Goal: Task Accomplishment & Management: Manage account settings

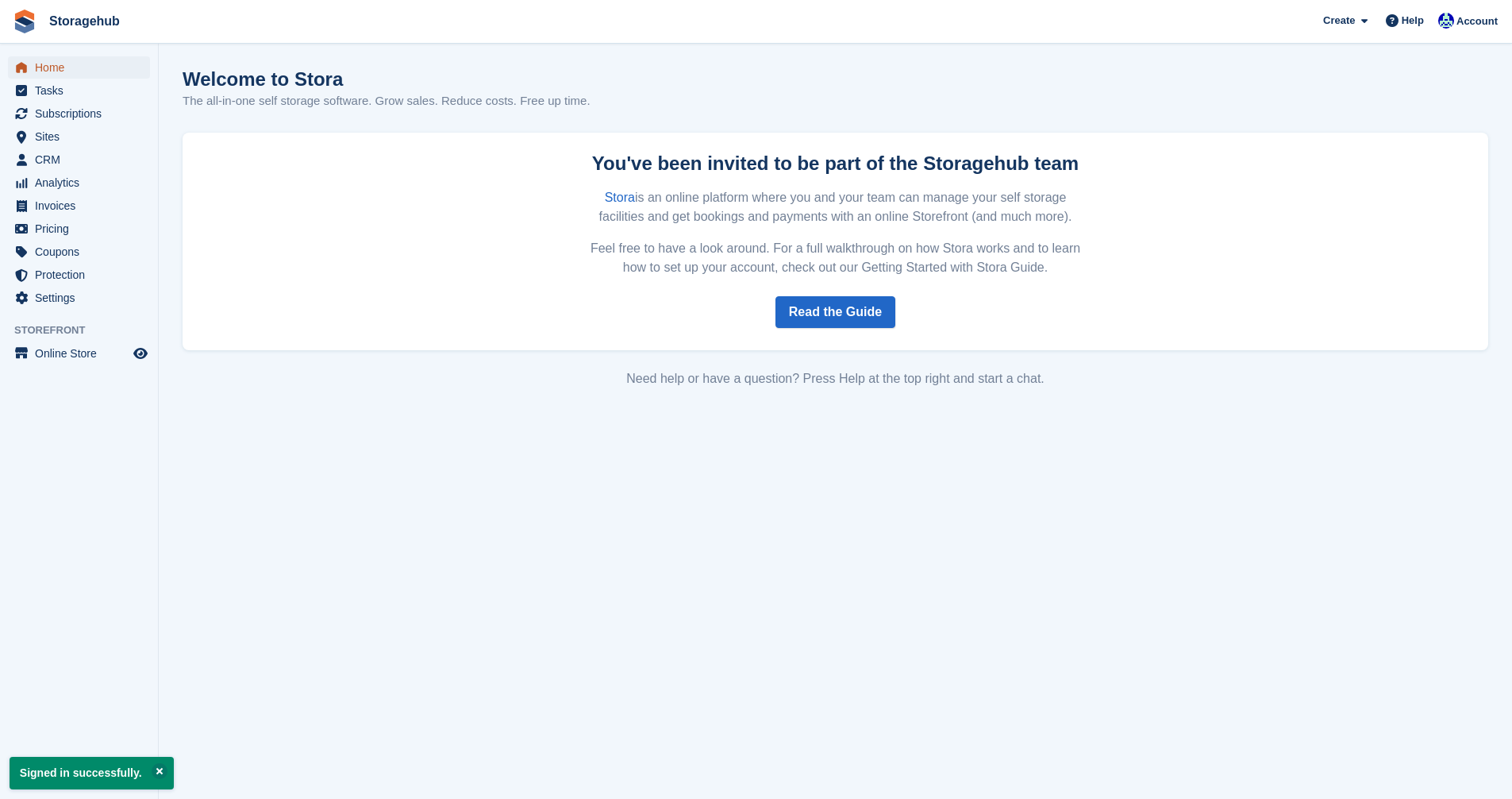
click at [36, 64] on span "Home" at bounding box center [83, 67] width 95 height 22
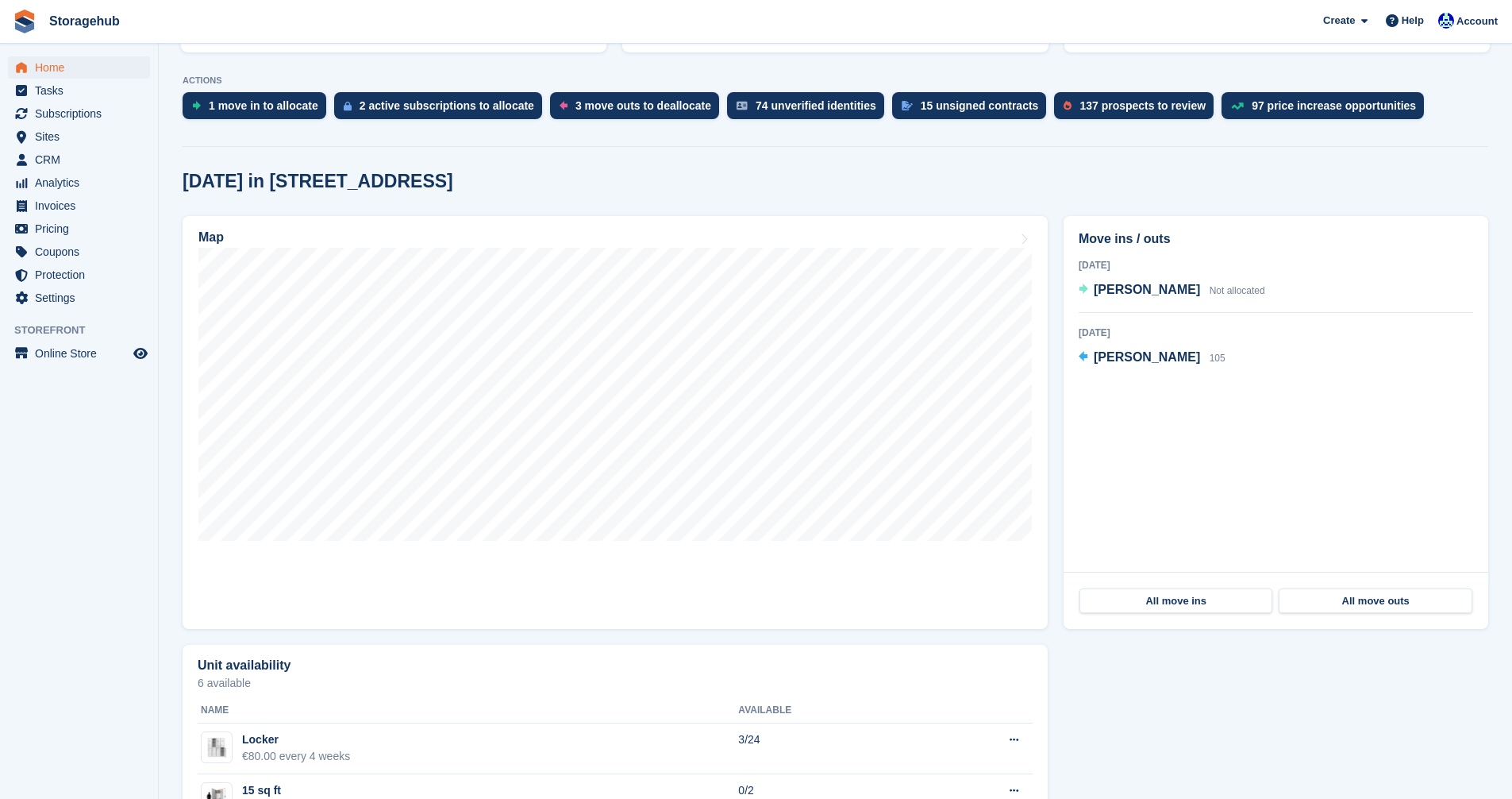
scroll to position [318, 0]
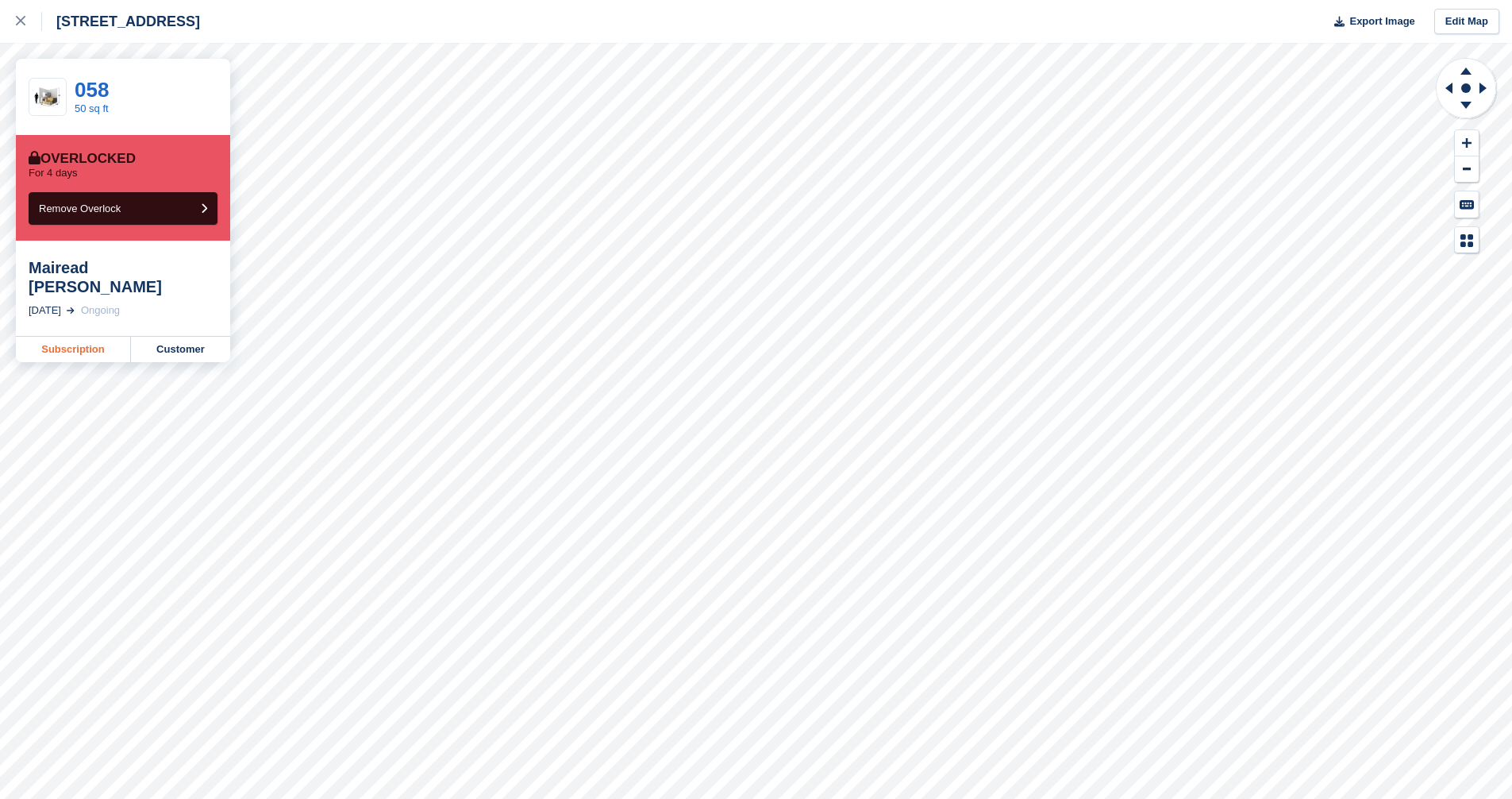
click at [60, 337] on link "Subscription" at bounding box center [74, 349] width 116 height 26
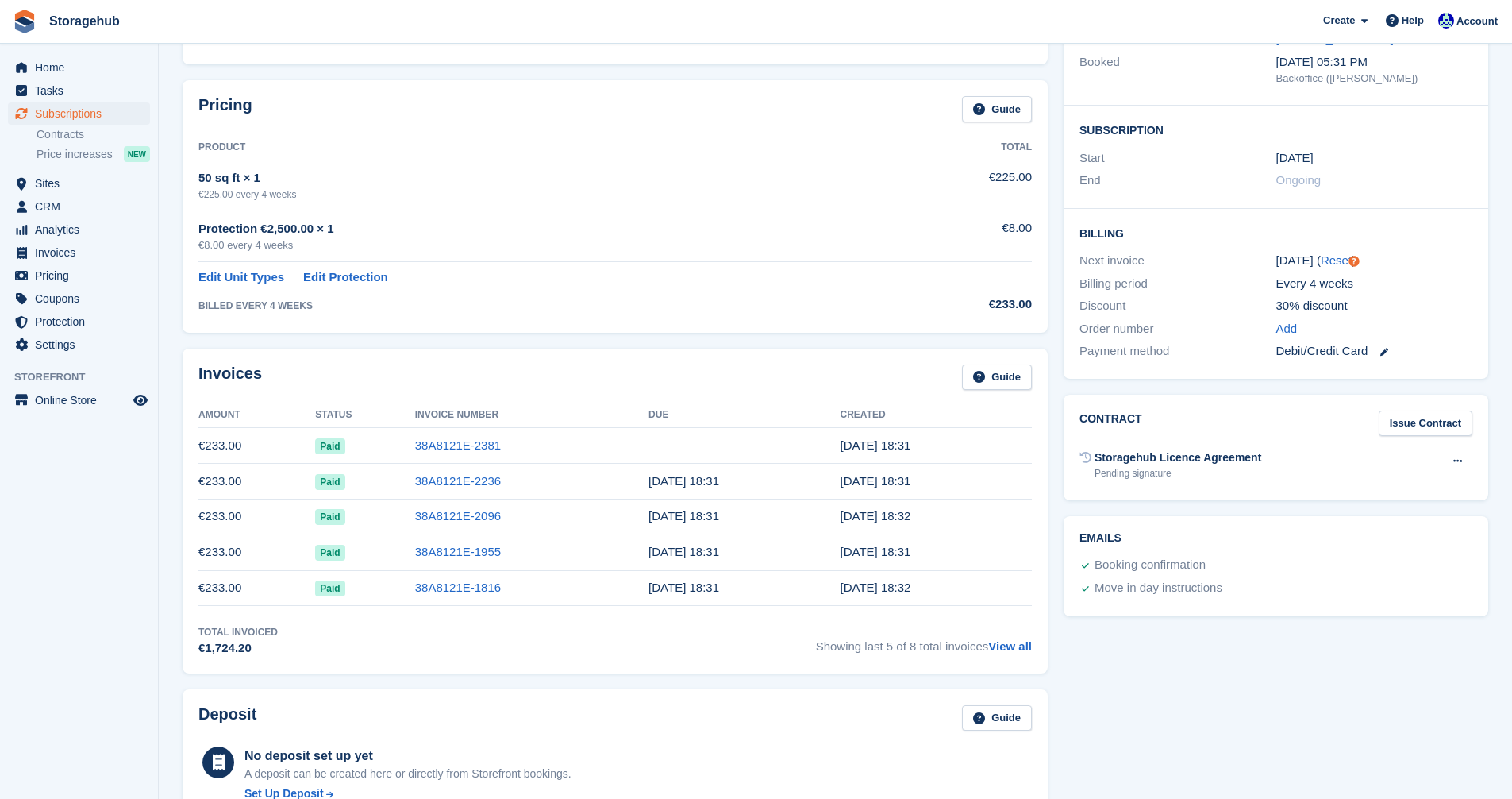
scroll to position [238, 0]
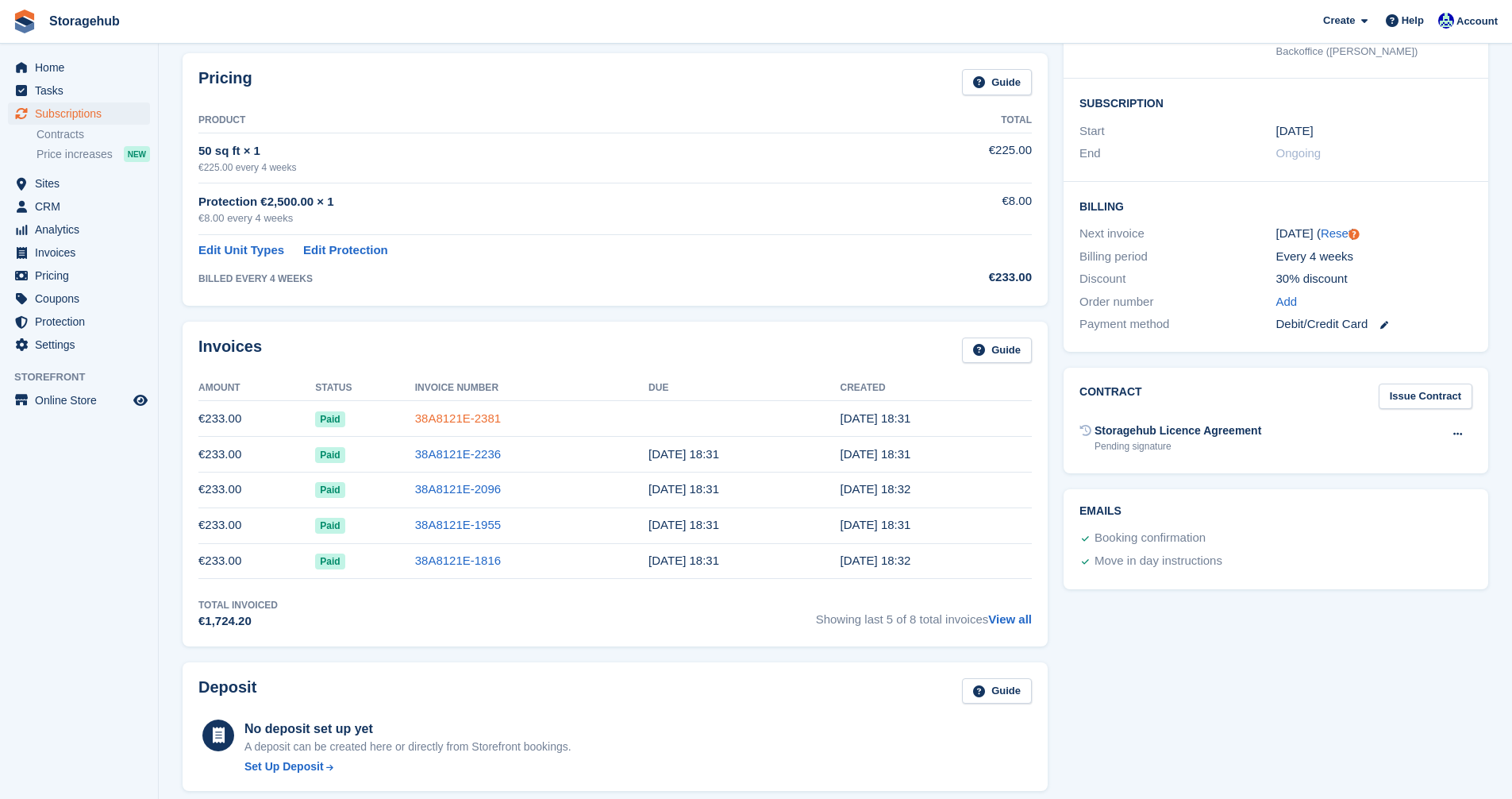
click at [428, 421] on link "38A8121E-2381" at bounding box center [458, 418] width 86 height 13
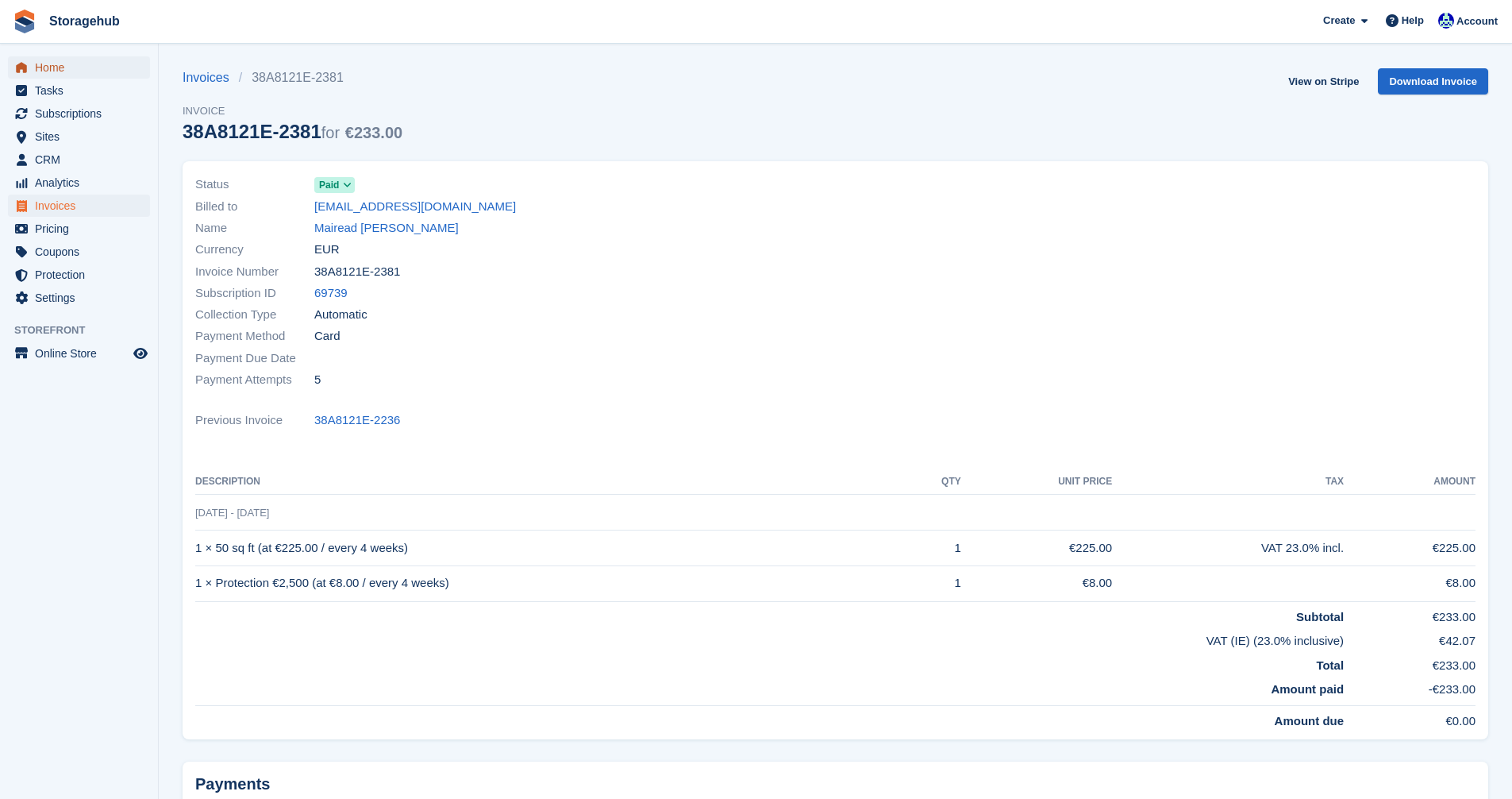
click at [72, 68] on span "Home" at bounding box center [83, 67] width 95 height 22
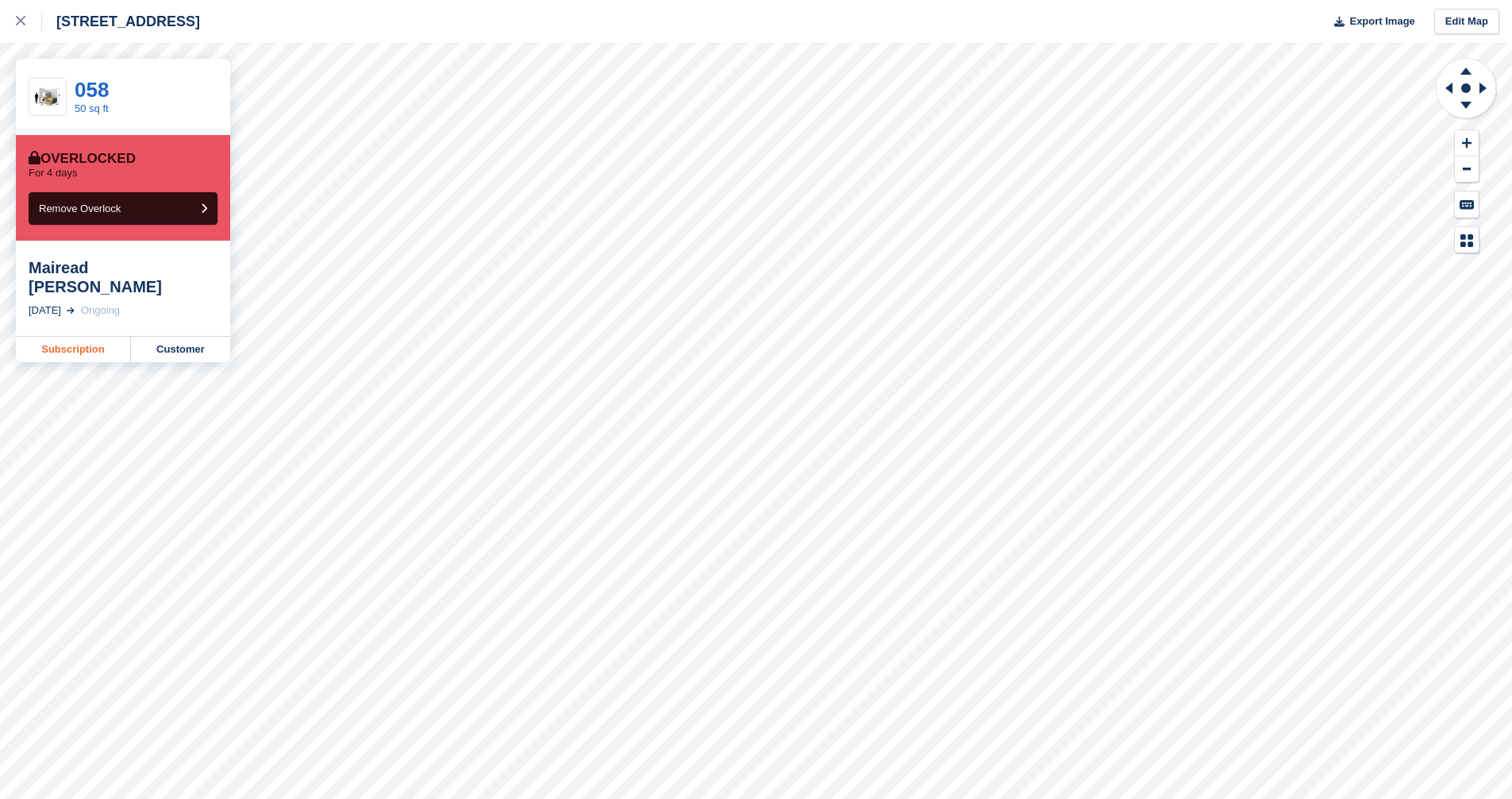
click at [63, 337] on link "Subscription" at bounding box center [74, 349] width 116 height 26
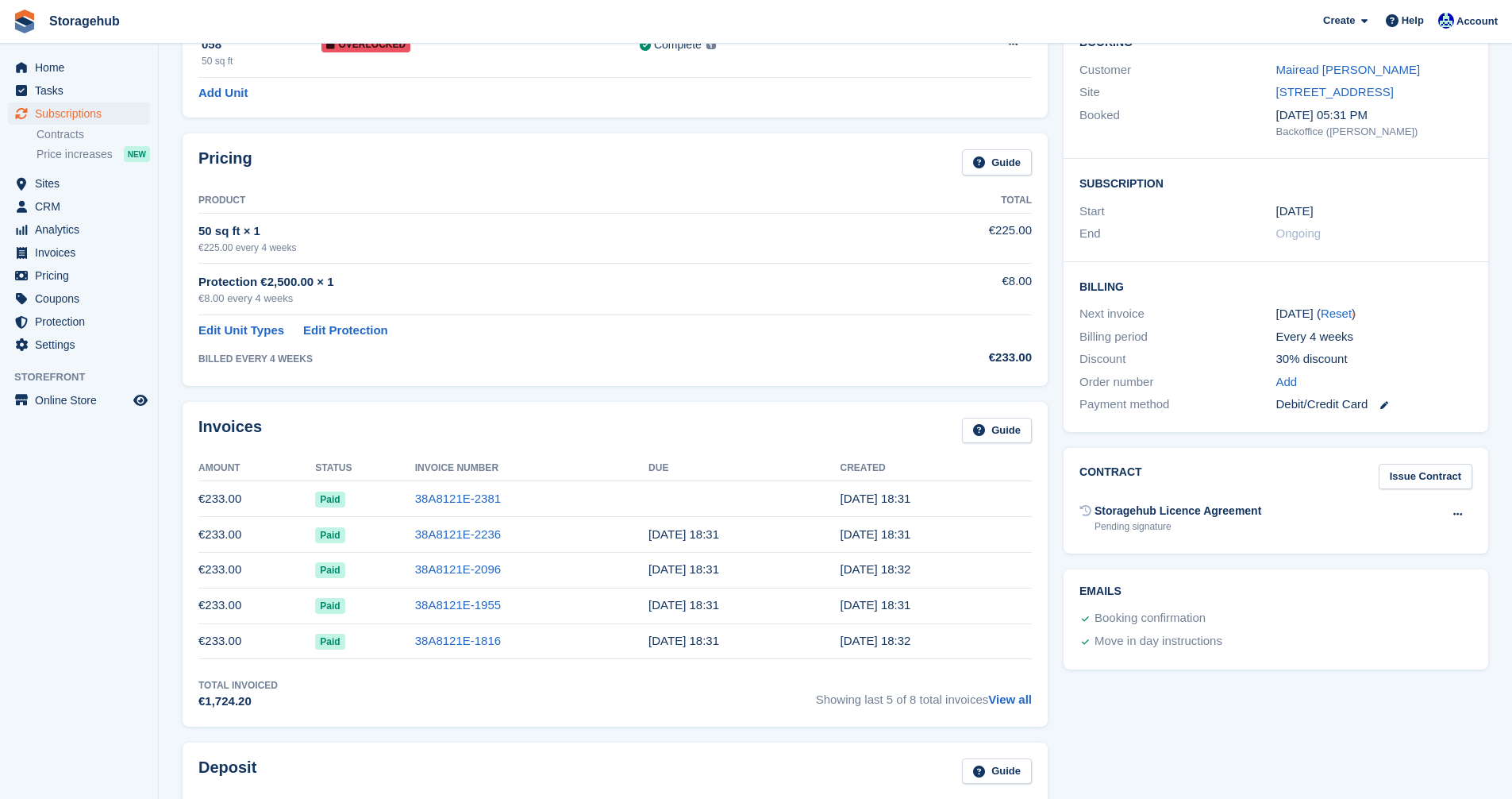
scroll to position [158, 0]
click at [427, 495] on link "38A8121E-2381" at bounding box center [458, 497] width 86 height 13
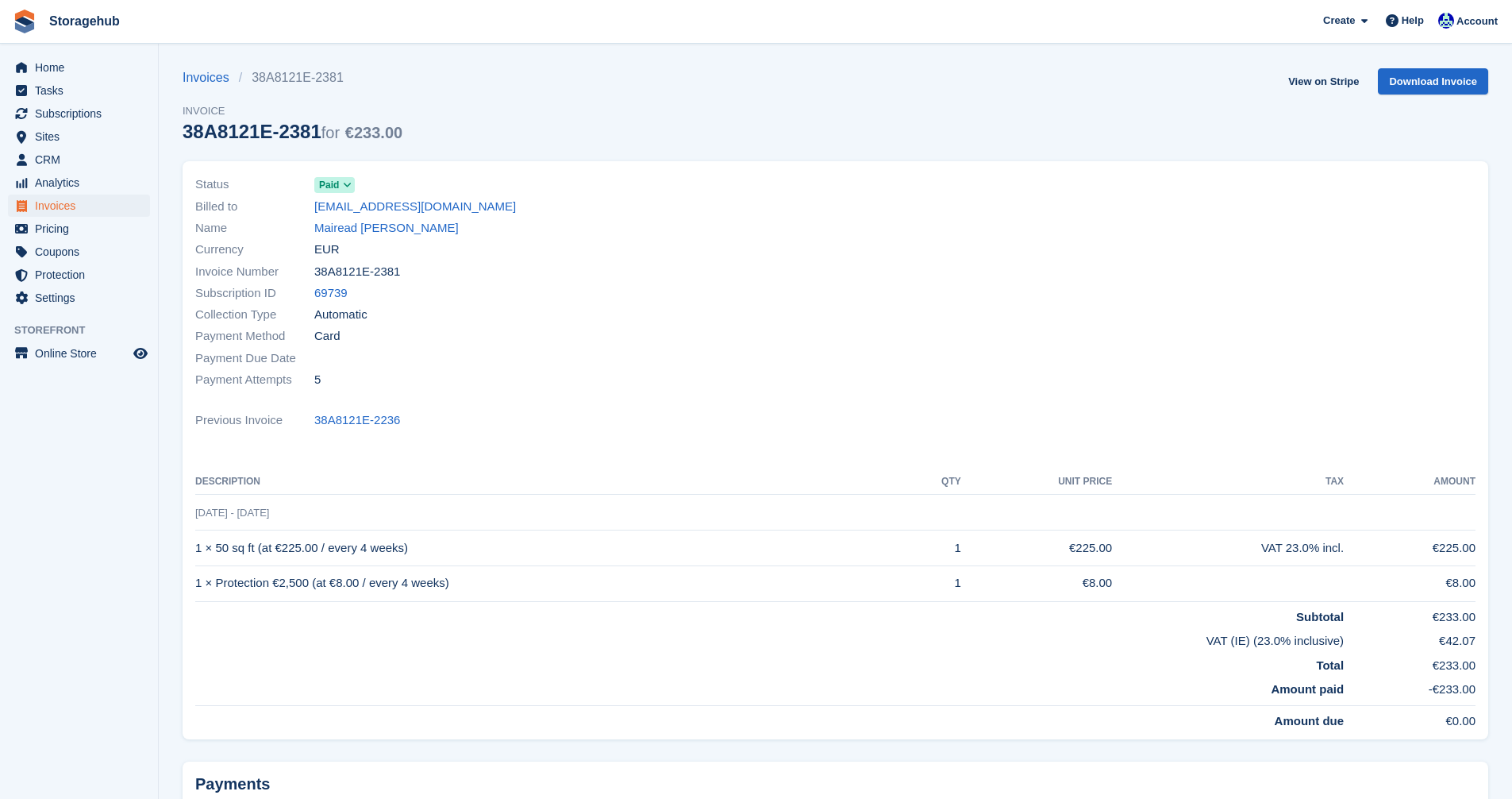
scroll to position [158, 0]
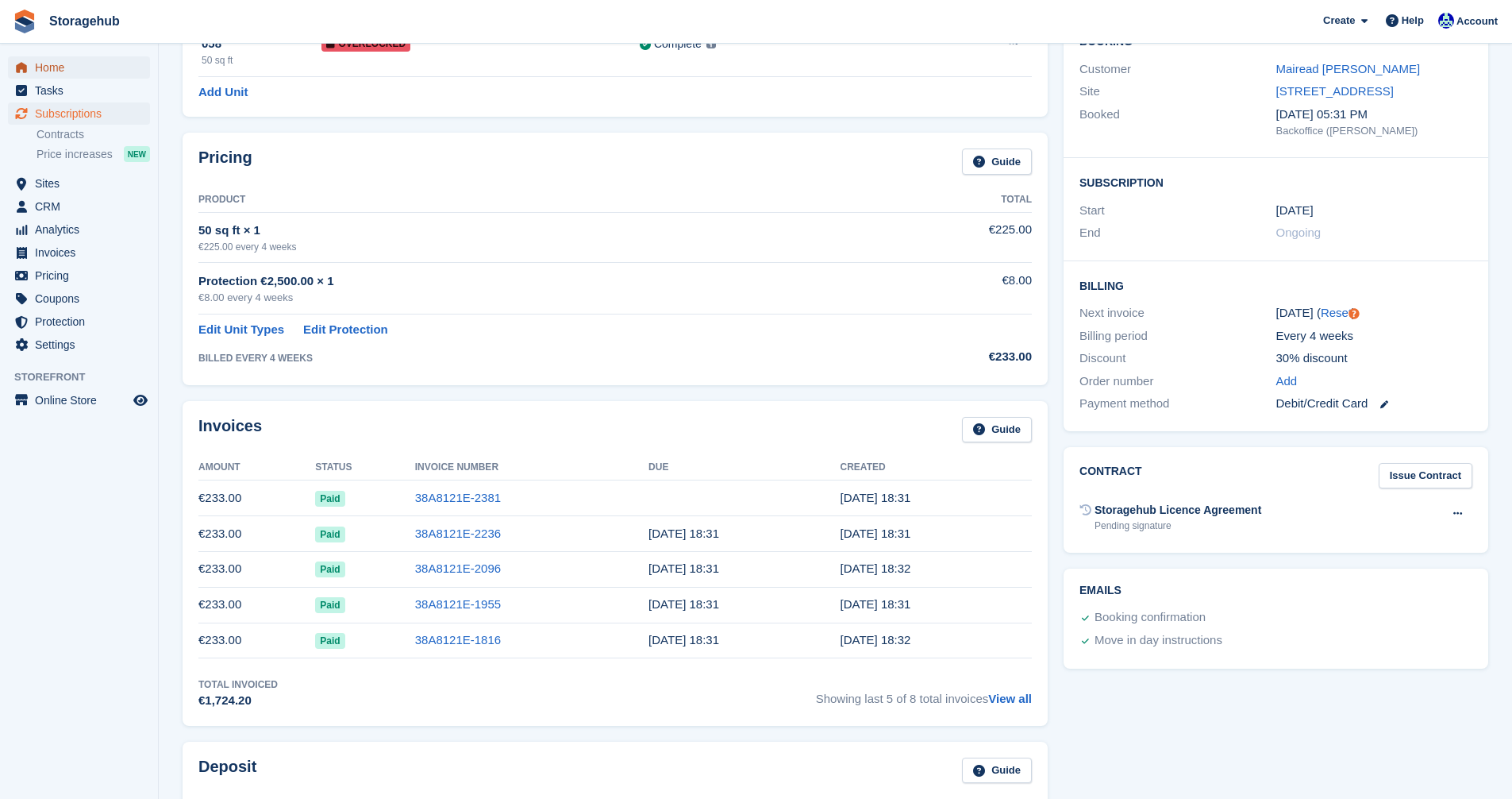
click at [45, 68] on span "Home" at bounding box center [83, 67] width 95 height 22
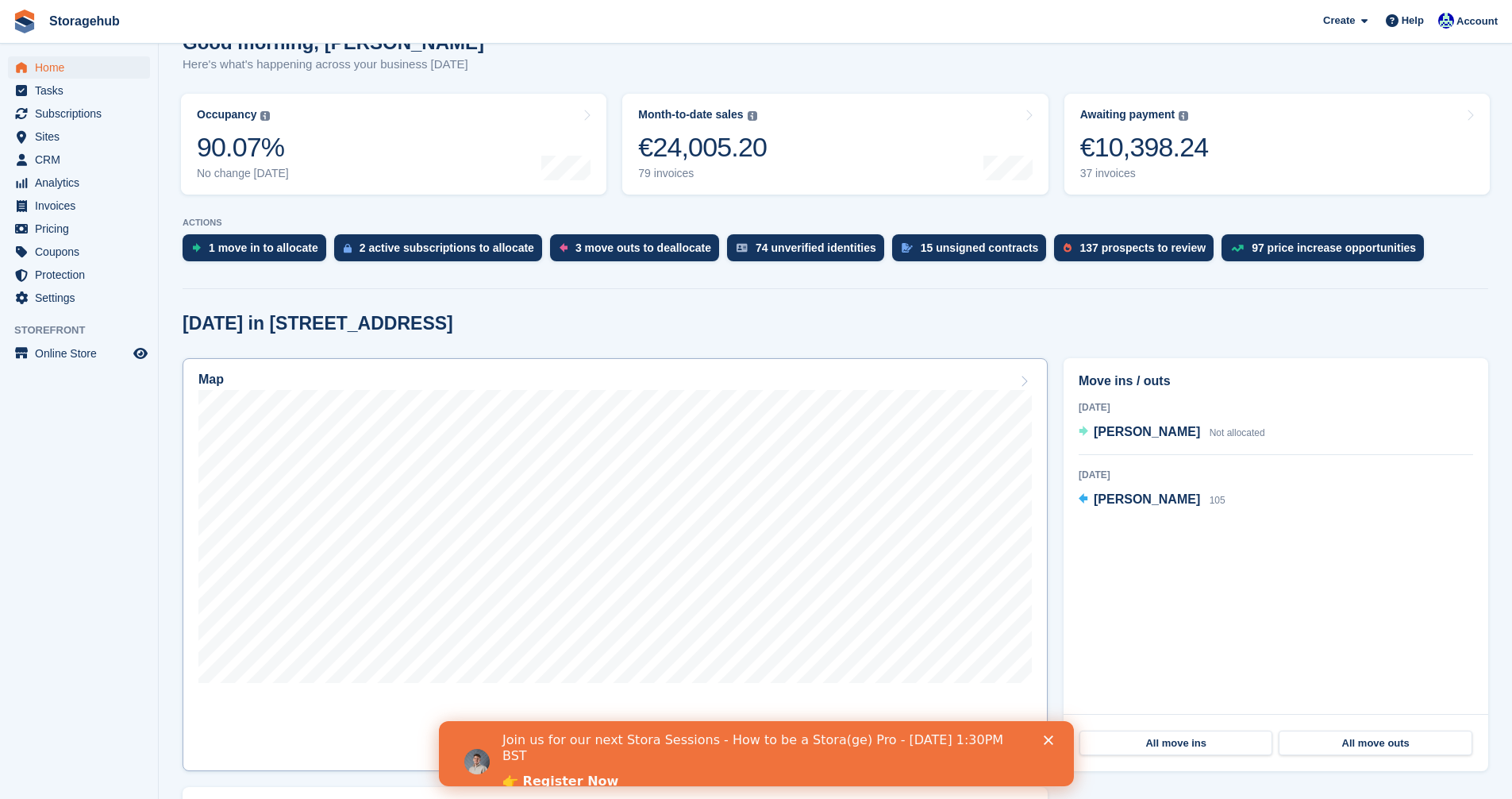
scroll to position [238, 0]
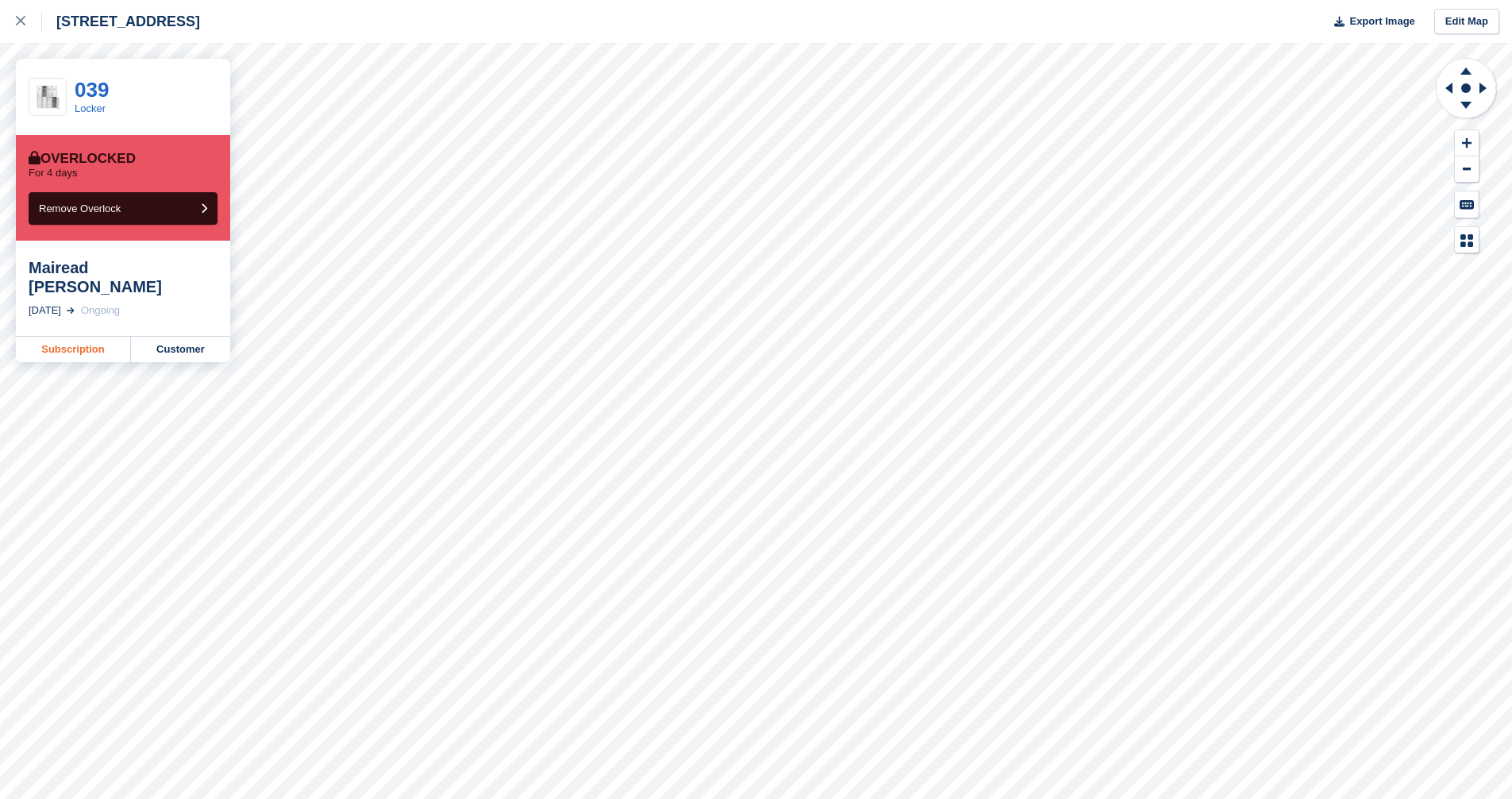
click at [69, 337] on link "Subscription" at bounding box center [74, 349] width 116 height 26
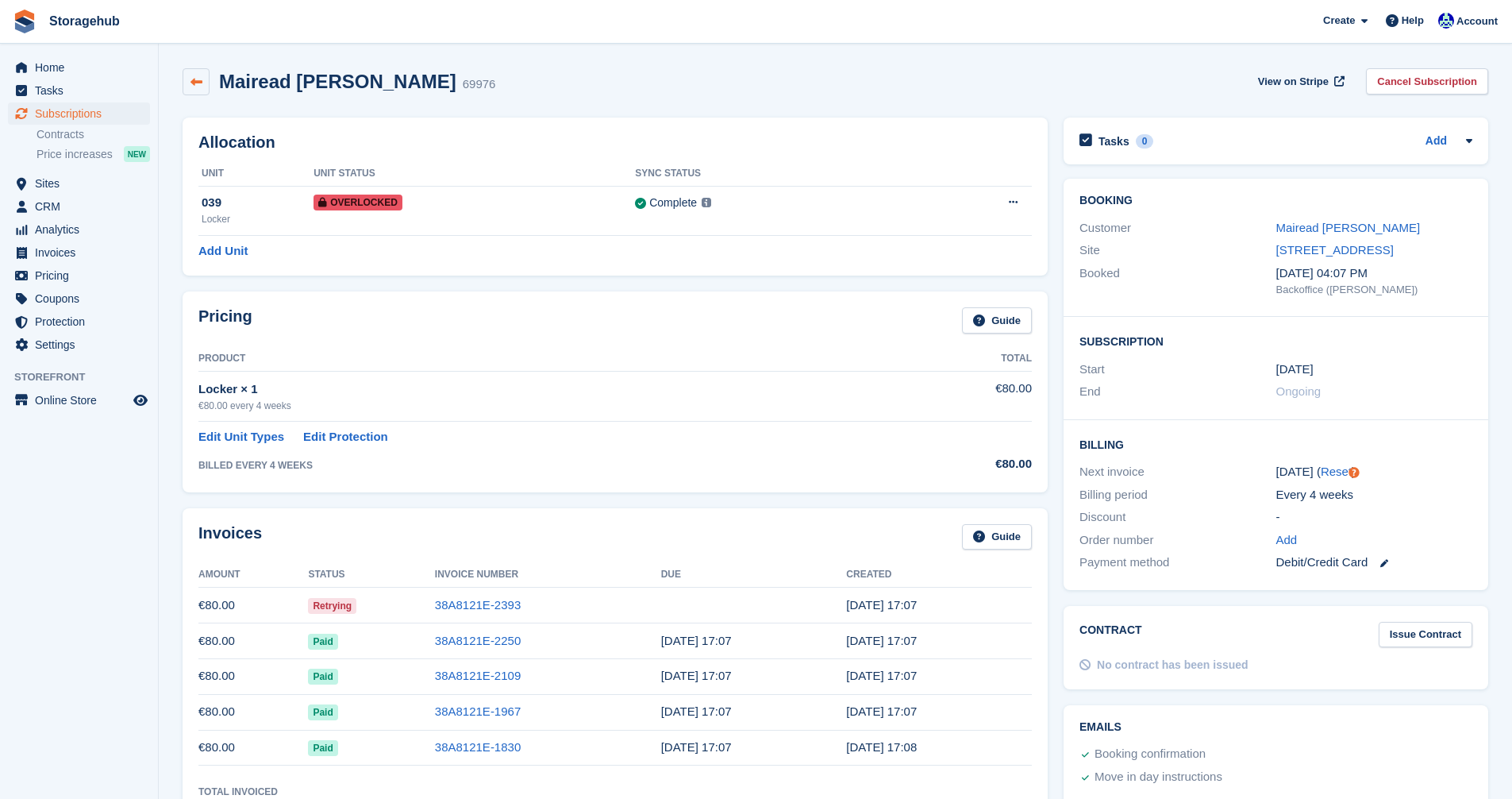
click at [197, 83] on icon at bounding box center [197, 82] width 11 height 11
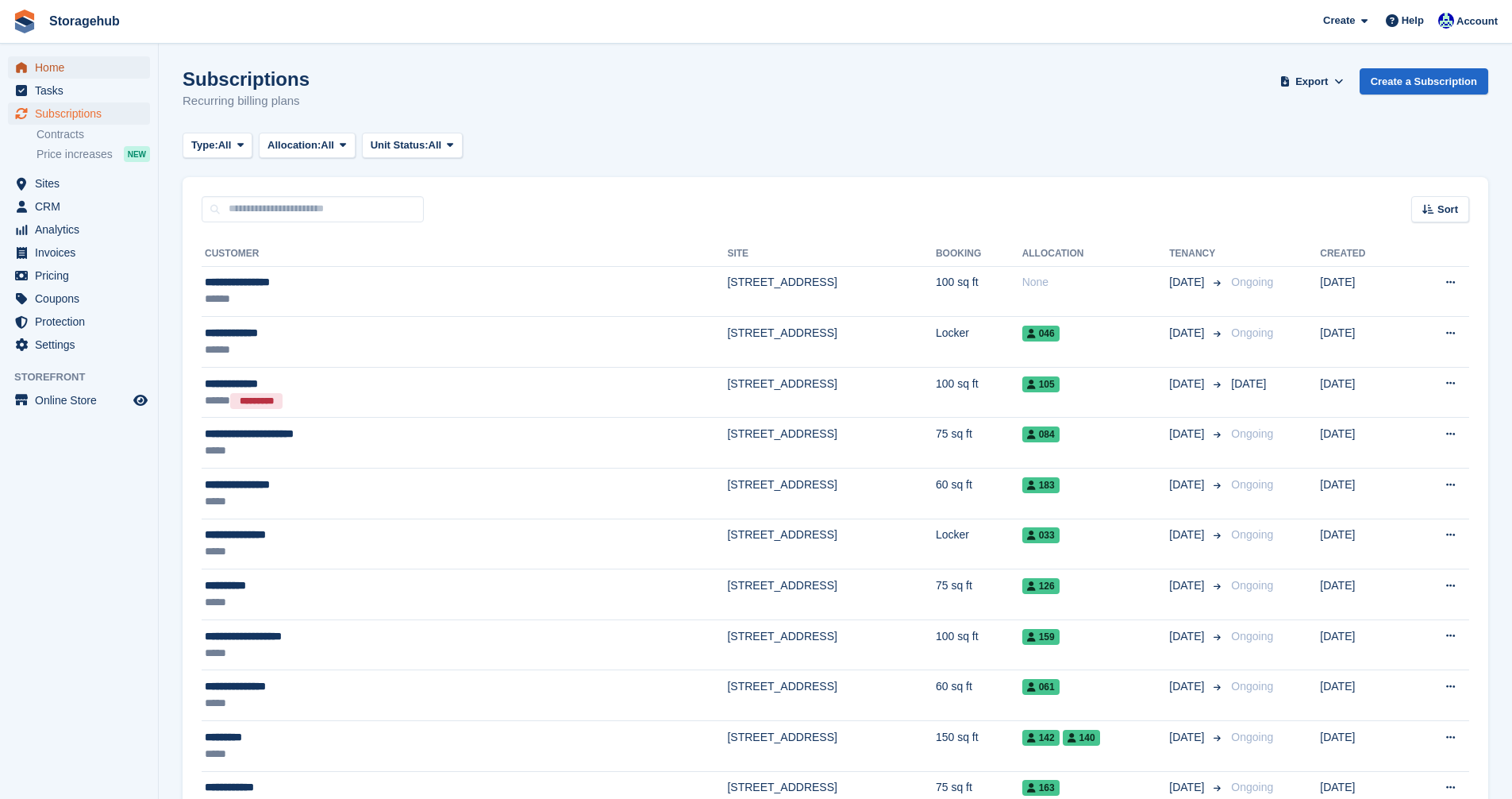
click at [40, 73] on span "Home" at bounding box center [83, 67] width 95 height 22
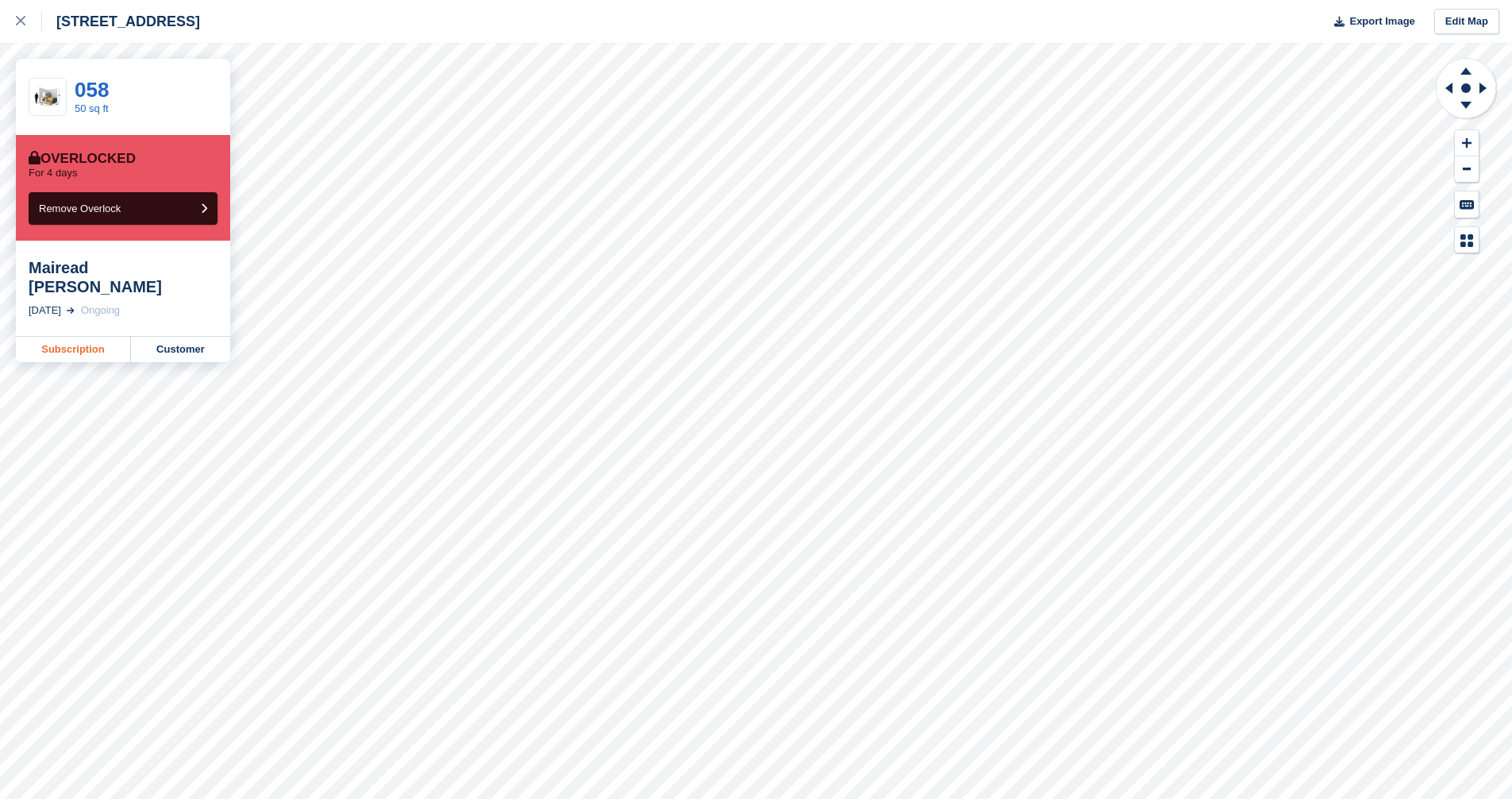
click at [68, 337] on link "Subscription" at bounding box center [74, 349] width 116 height 26
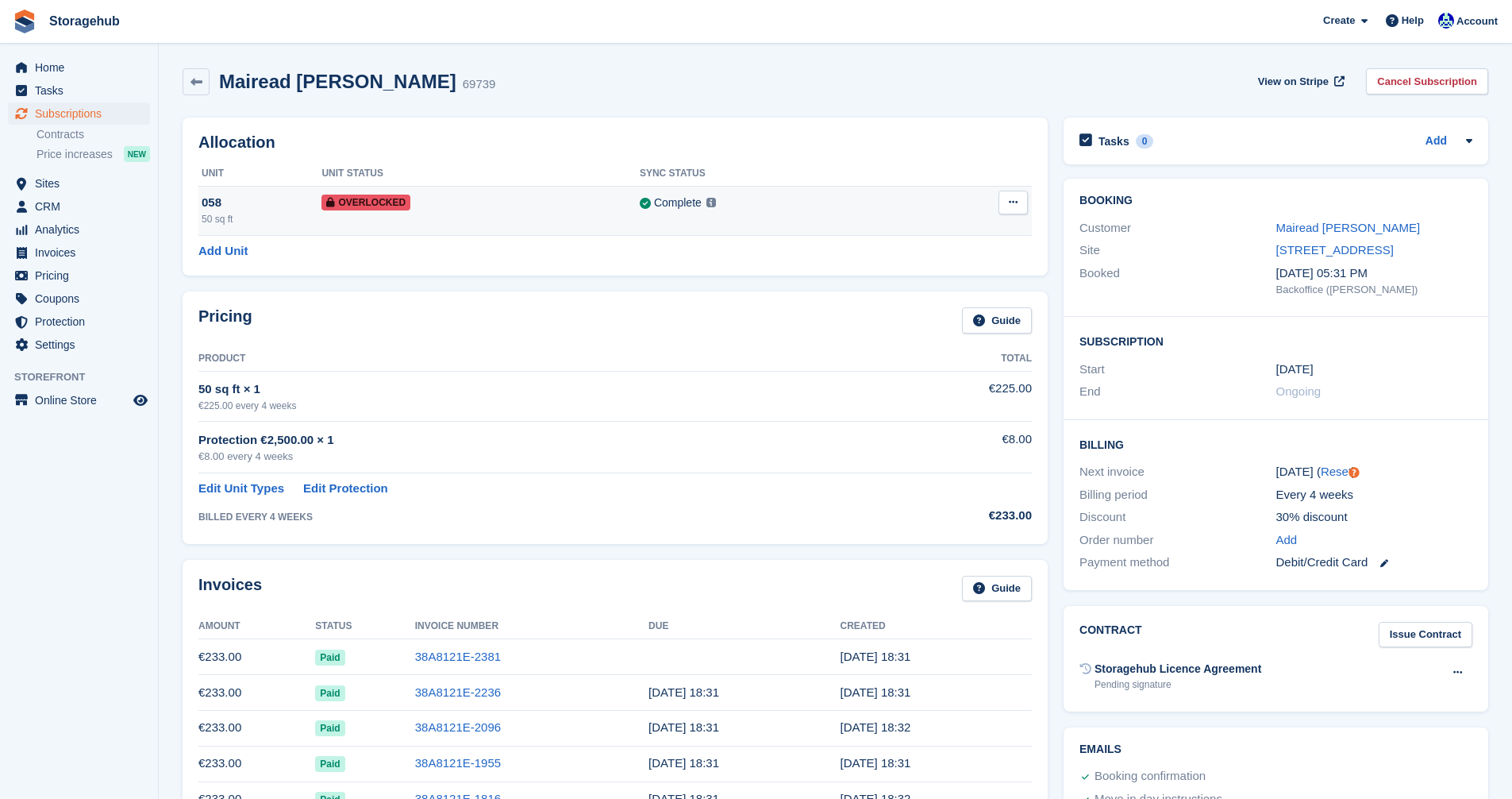
click at [359, 205] on span "Overlocked" at bounding box center [366, 202] width 89 height 16
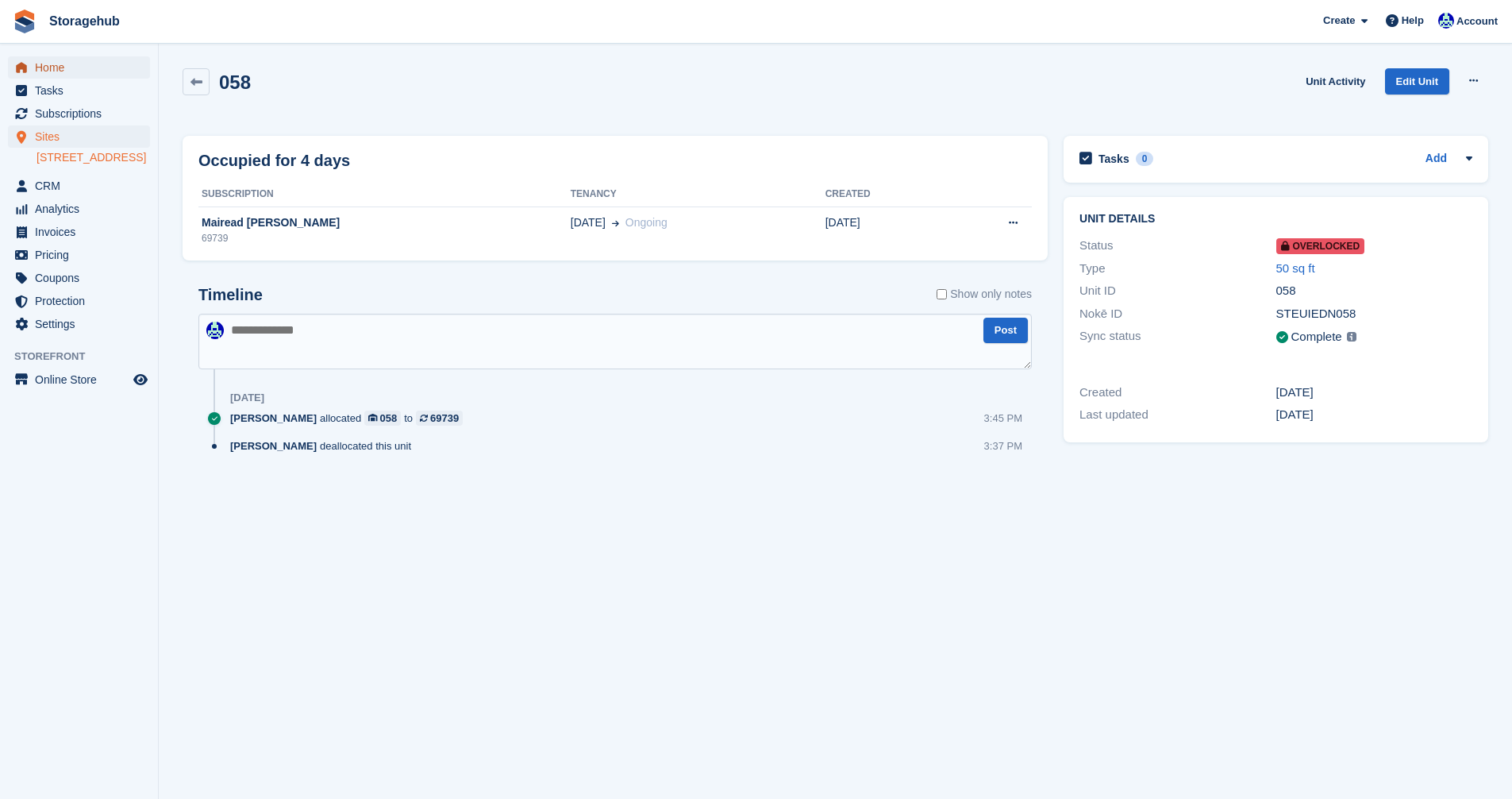
click at [46, 70] on span "Home" at bounding box center [83, 67] width 95 height 22
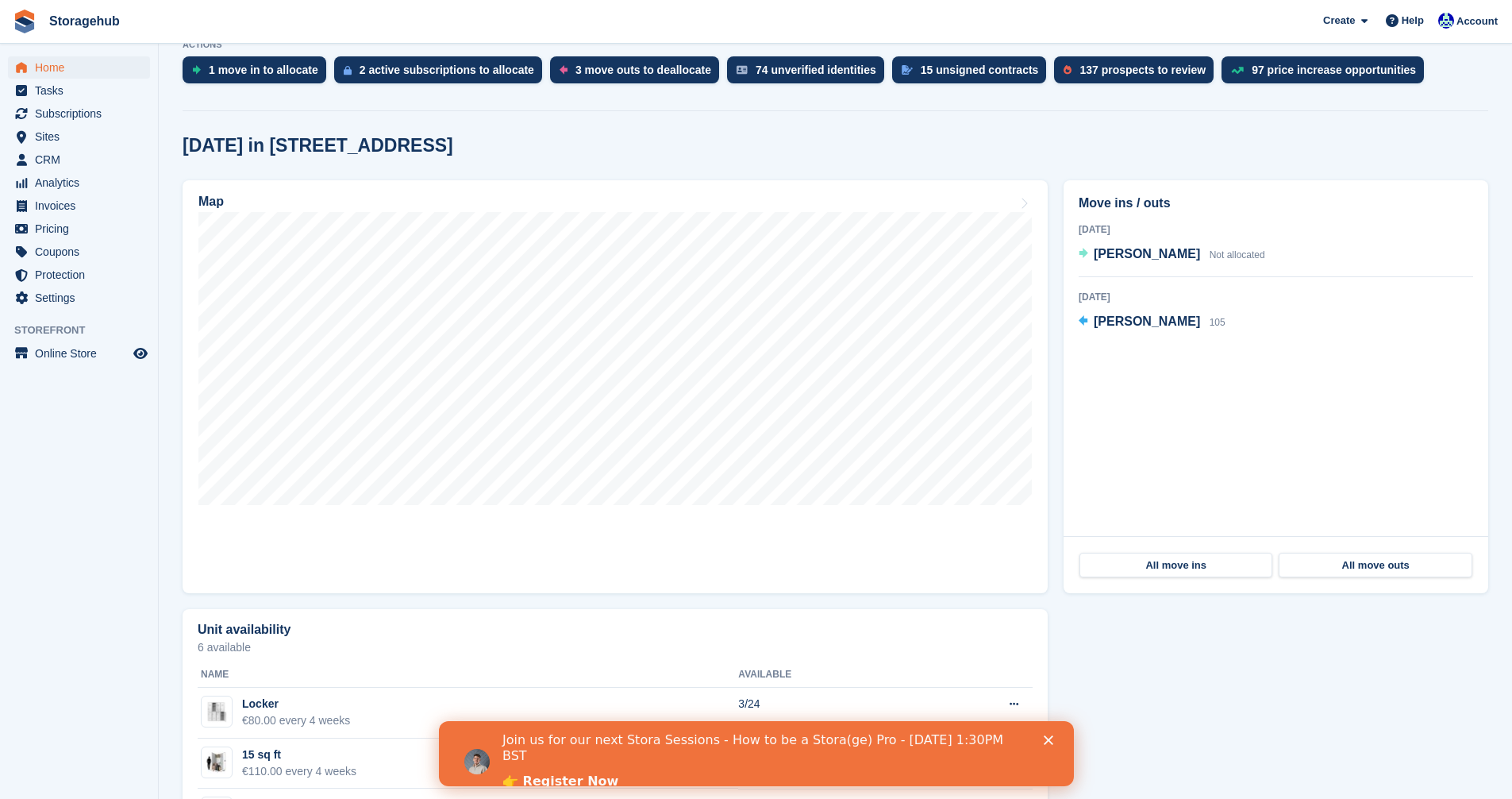
scroll to position [476, 0]
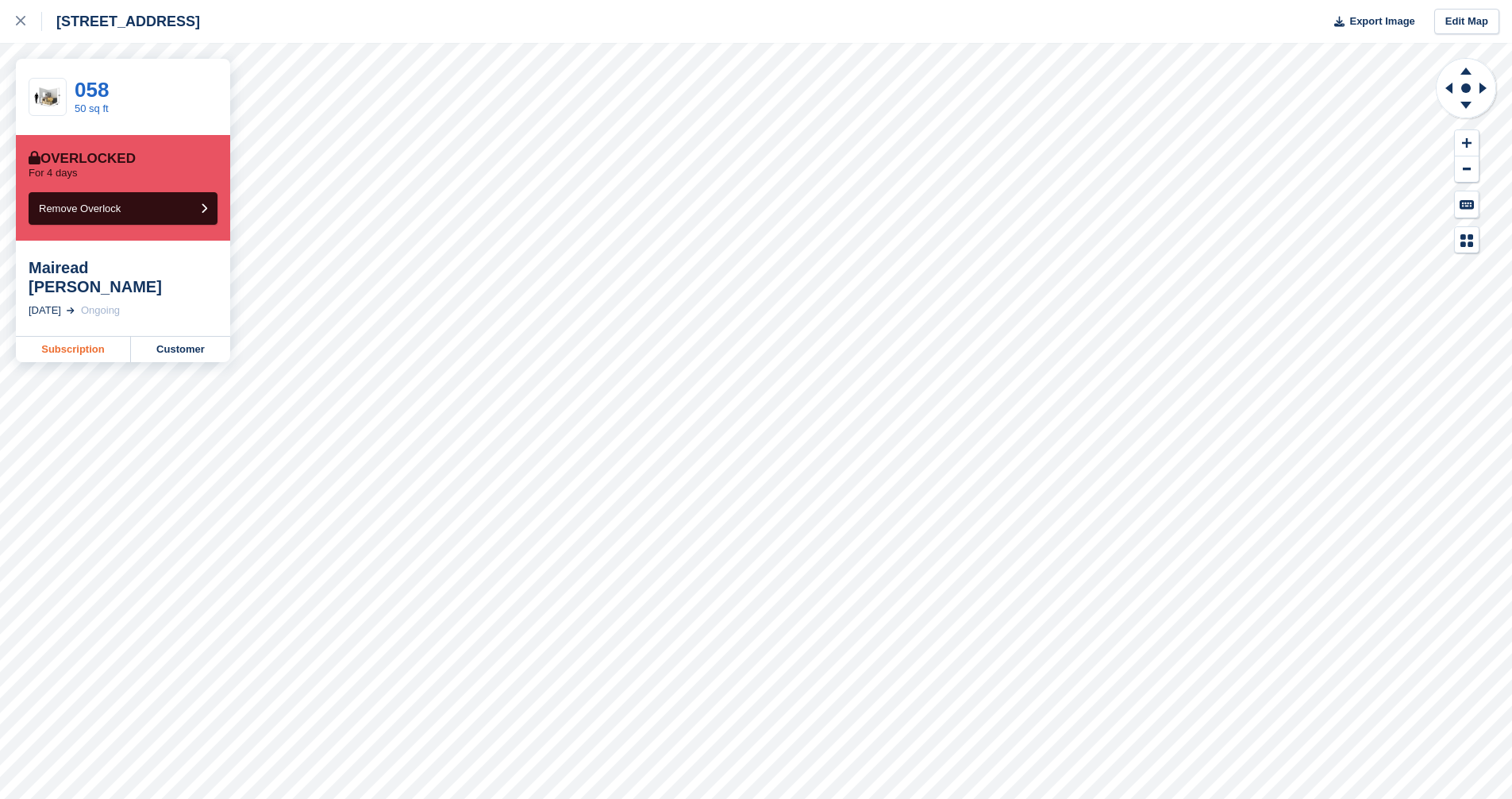
click at [55, 337] on link "Subscription" at bounding box center [74, 349] width 116 height 26
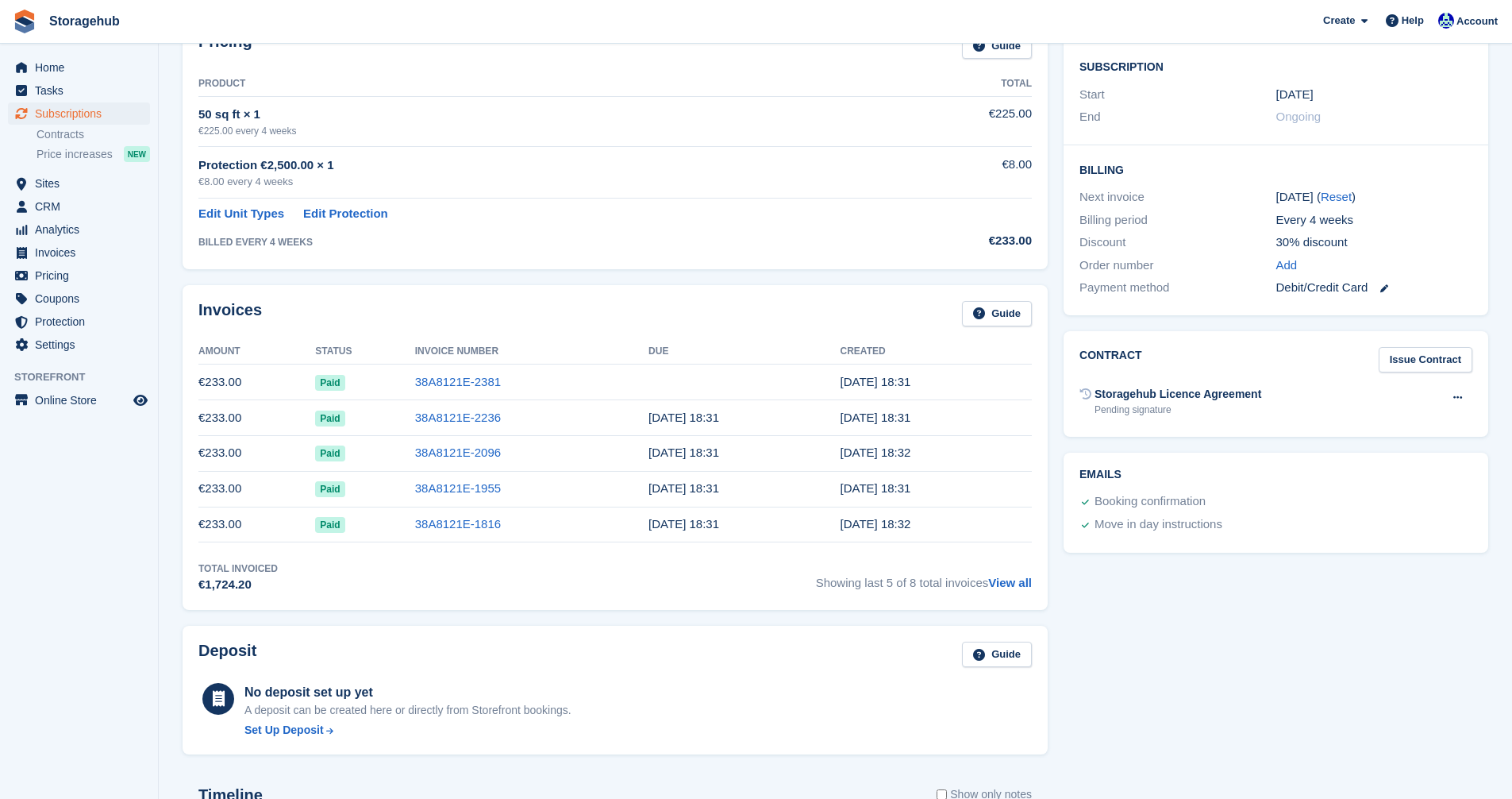
scroll to position [318, 0]
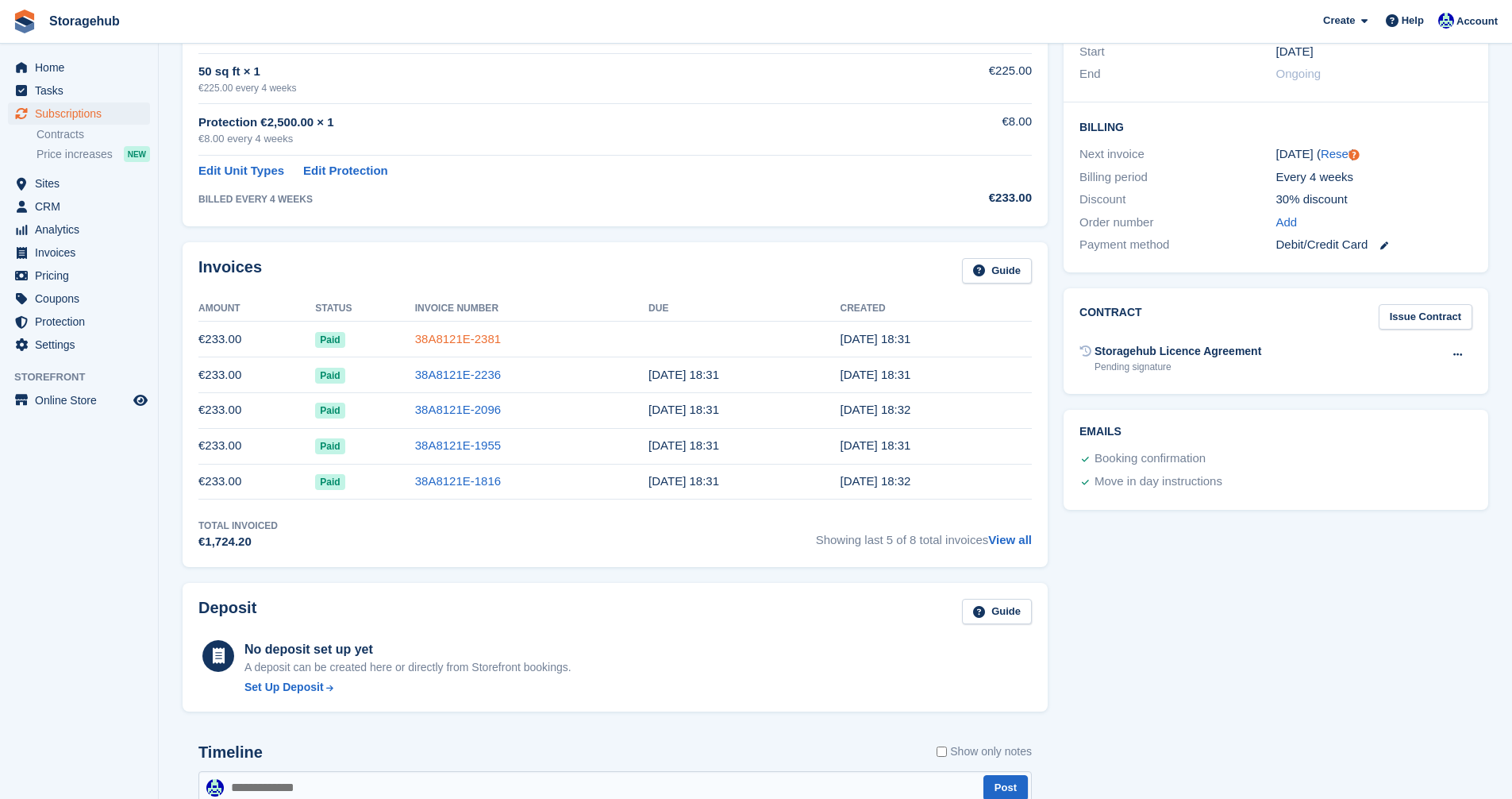
click at [428, 332] on link "38A8121E-2381" at bounding box center [458, 339] width 86 height 13
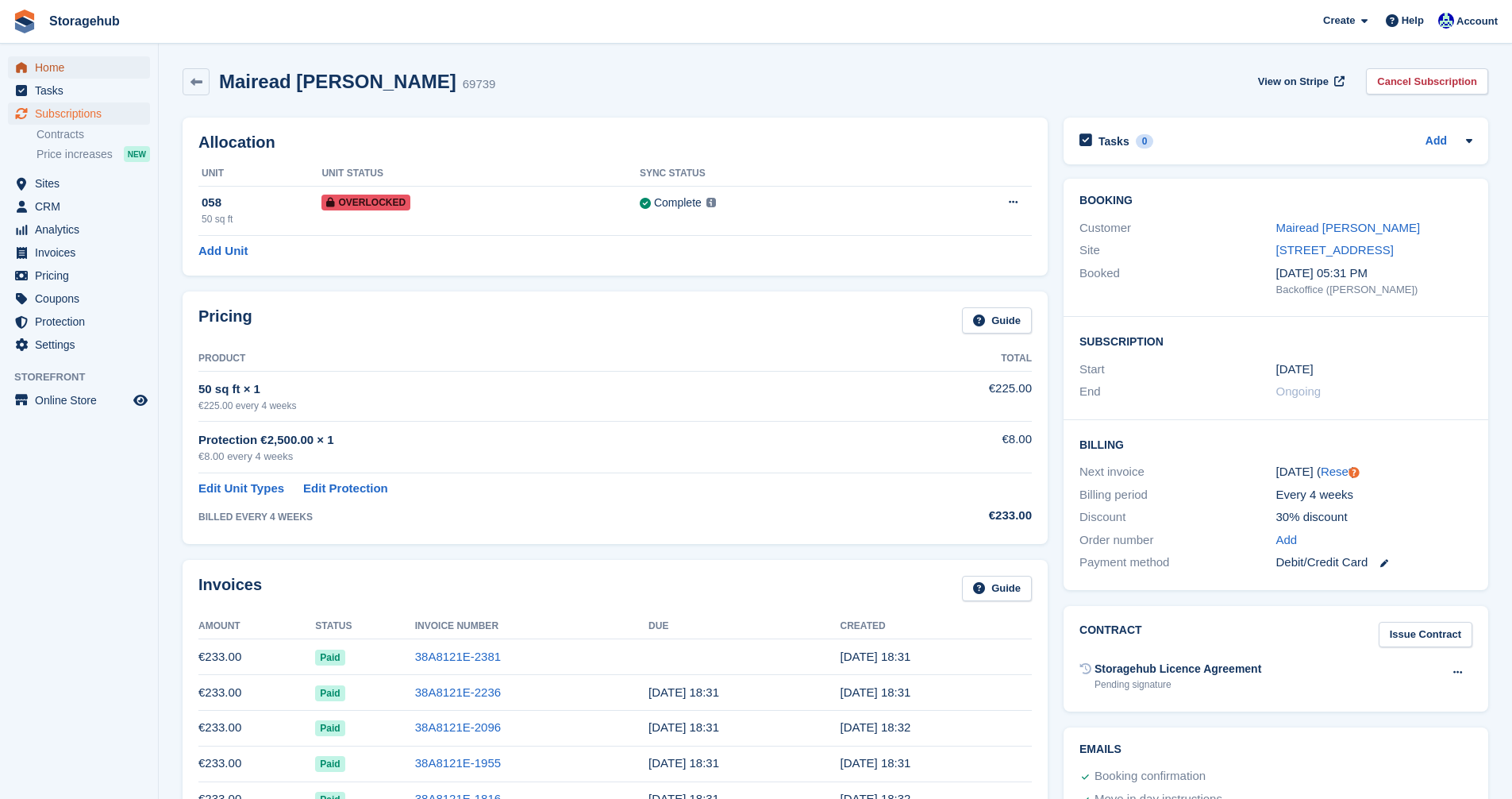
click at [55, 69] on span "Home" at bounding box center [83, 67] width 95 height 22
